Goal: Find specific page/section: Find specific page/section

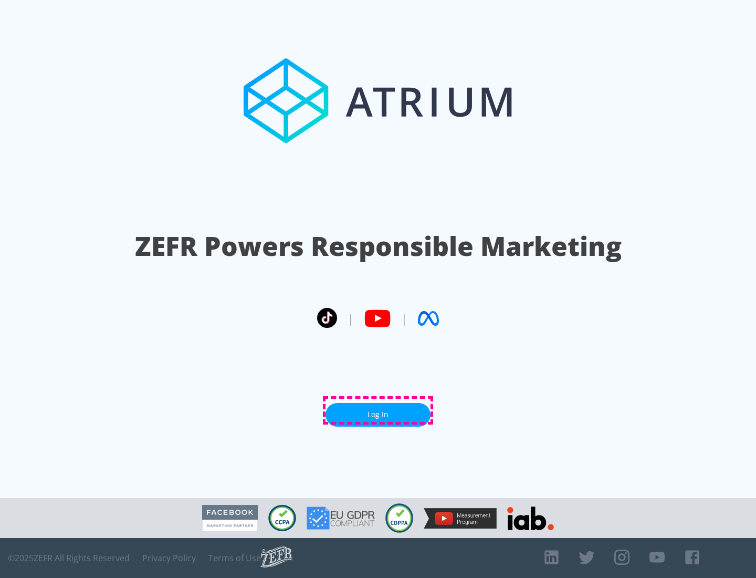
click at [378, 410] on link "Log In" at bounding box center [378, 415] width 105 height 24
